Goal: Information Seeking & Learning: Learn about a topic

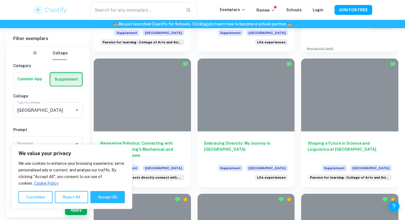
scroll to position [372, 0]
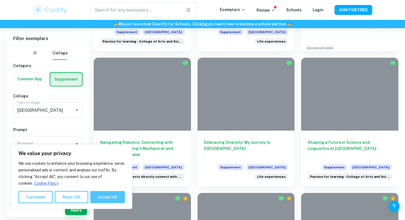
click at [103, 201] on button "Accept All" at bounding box center [107, 197] width 34 height 12
checkbox input "true"
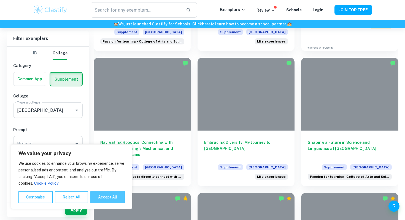
checkbox input "true"
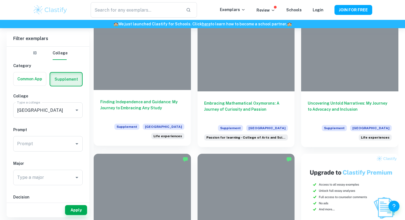
scroll to position [147, 0]
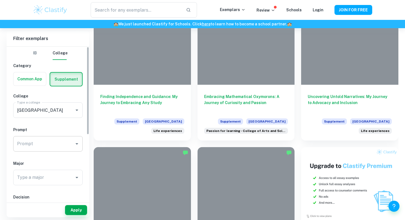
click at [64, 137] on div "Prompt" at bounding box center [47, 143] width 69 height 15
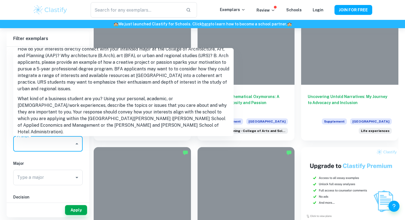
scroll to position [0, 0]
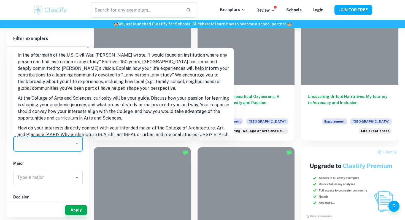
click at [42, 160] on h6 "Major" at bounding box center [47, 163] width 69 height 6
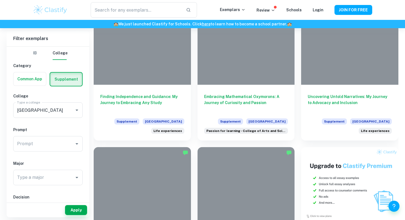
click at [34, 80] on label "button" at bounding box center [30, 78] width 33 height 13
click at [0, 0] on input "radio" at bounding box center [0, 0] width 0 height 0
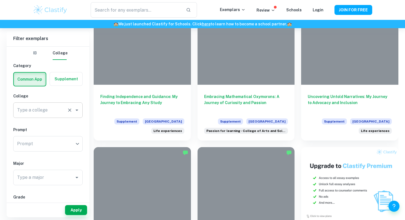
click at [44, 106] on input "Type a college" at bounding box center [40, 110] width 49 height 10
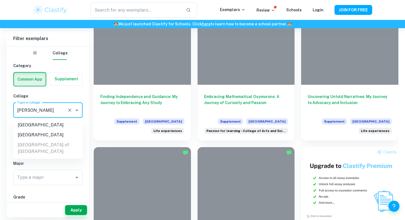
click at [48, 130] on li "[GEOGRAPHIC_DATA]" at bounding box center [47, 135] width 69 height 10
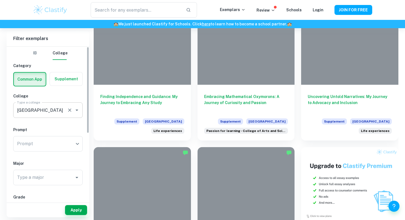
click at [47, 115] on div "[GEOGRAPHIC_DATA] Type a college" at bounding box center [47, 109] width 69 height 15
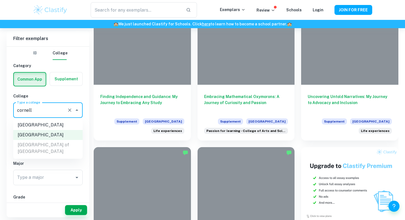
click at [54, 123] on li "[GEOGRAPHIC_DATA]" at bounding box center [47, 125] width 69 height 10
type input "[GEOGRAPHIC_DATA]"
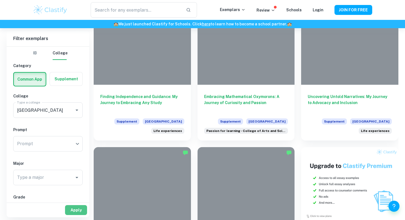
click at [72, 210] on button "Apply" at bounding box center [76, 210] width 22 height 10
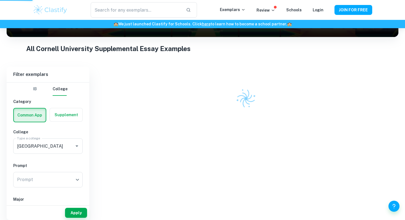
scroll to position [87, 0]
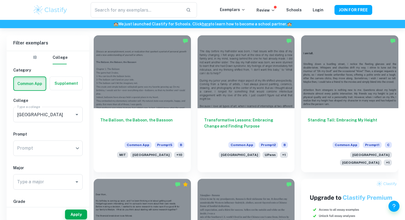
scroll to position [168, 0]
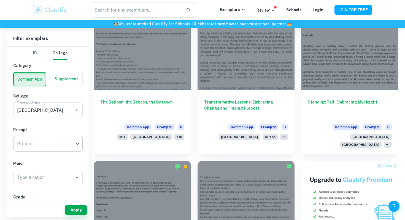
click at [70, 143] on div "​ Prompt" at bounding box center [47, 143] width 69 height 15
click at [80, 143] on div "​ Prompt" at bounding box center [47, 143] width 69 height 15
click at [78, 144] on div "​ Prompt" at bounding box center [47, 143] width 69 height 15
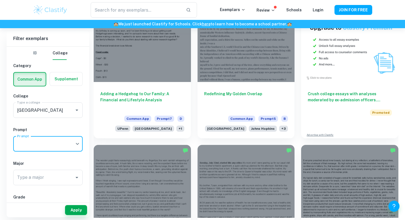
scroll to position [0, 0]
